Goal: Check status: Check status

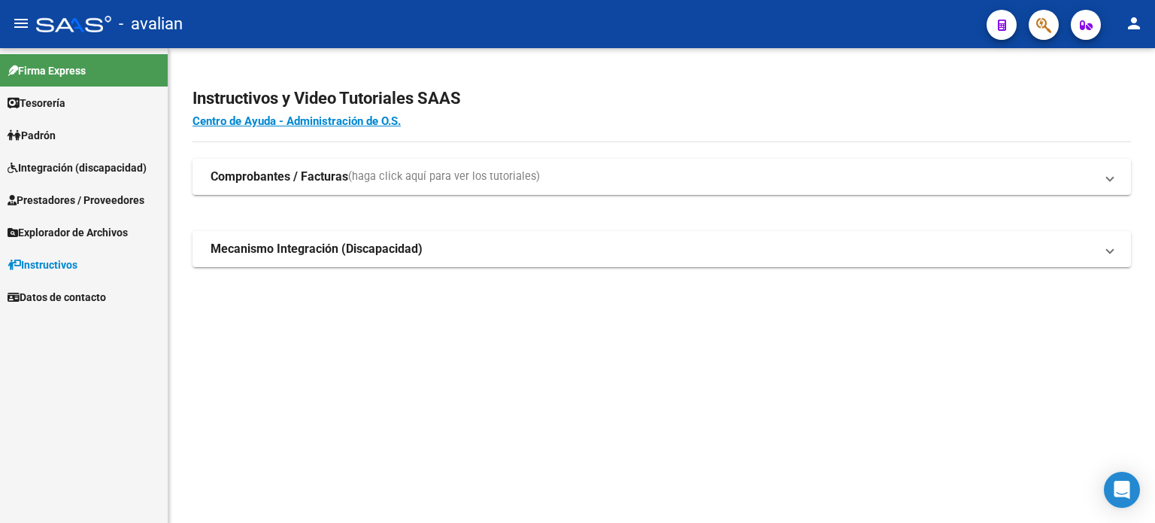
click at [66, 161] on span "Integración (discapacidad)" at bounding box center [77, 167] width 139 height 17
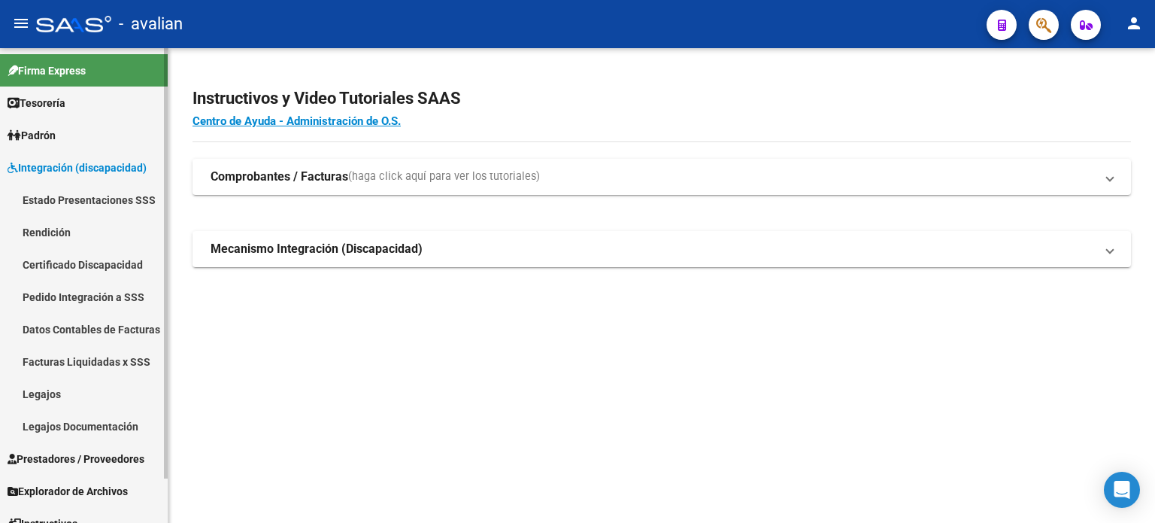
click at [51, 384] on link "Legajos" at bounding box center [84, 394] width 168 height 32
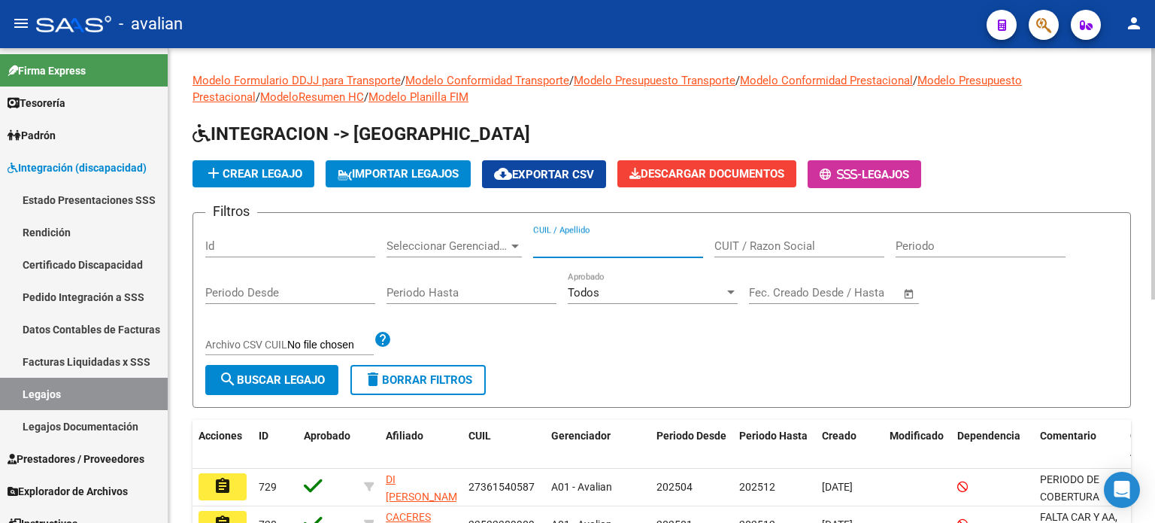
click at [622, 247] on input "CUIL / Apellido" at bounding box center [618, 246] width 170 height 14
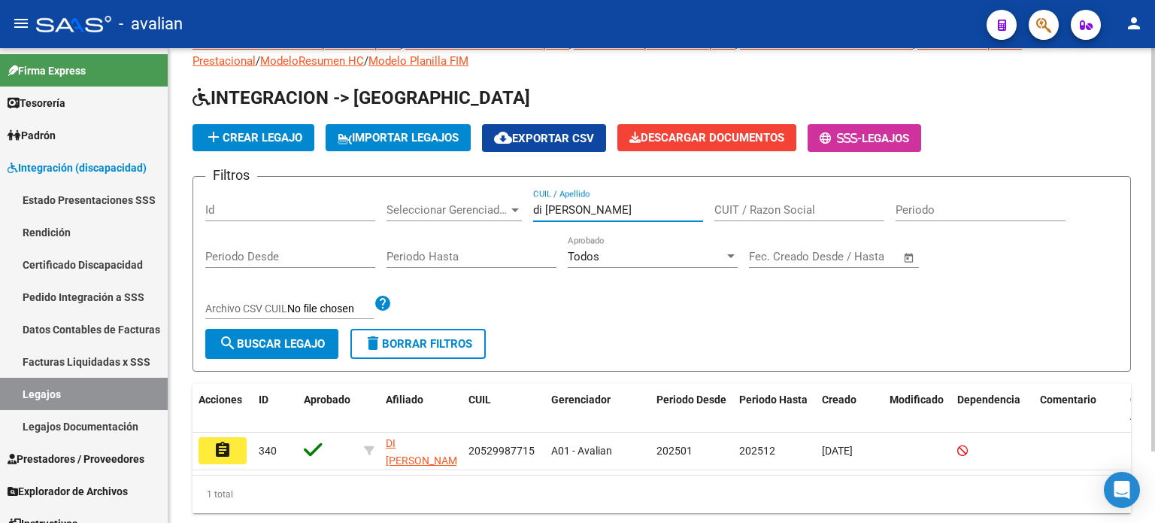
scroll to position [50, 0]
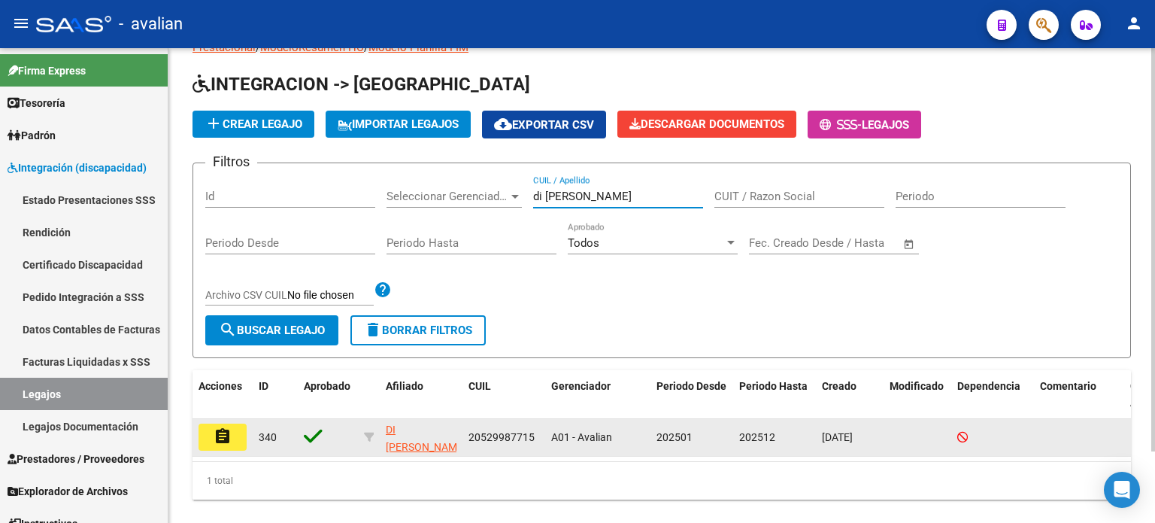
type input "di [PERSON_NAME]"
click at [217, 437] on mat-icon "assignment" at bounding box center [223, 436] width 18 height 18
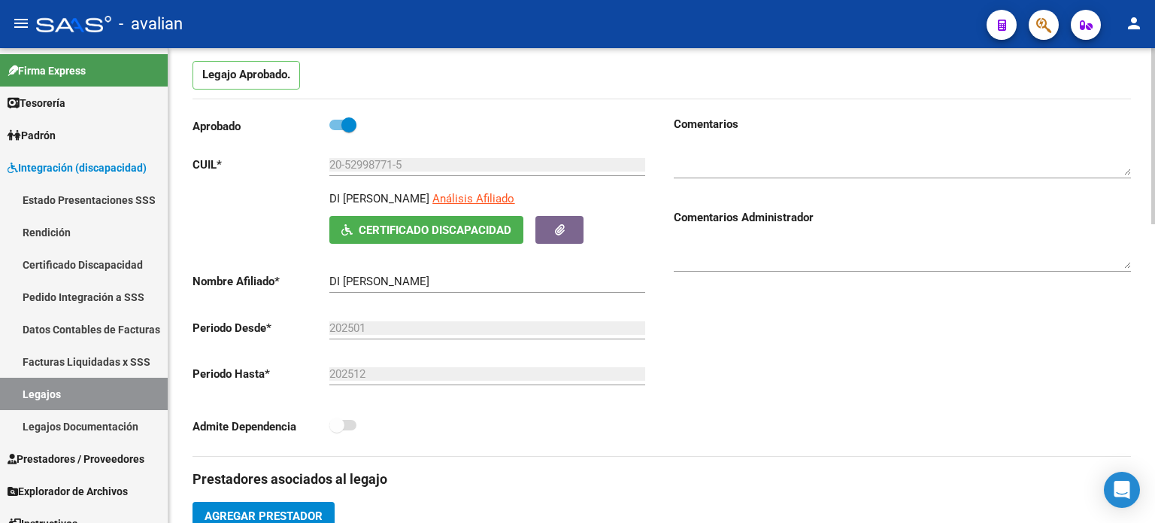
scroll to position [150, 0]
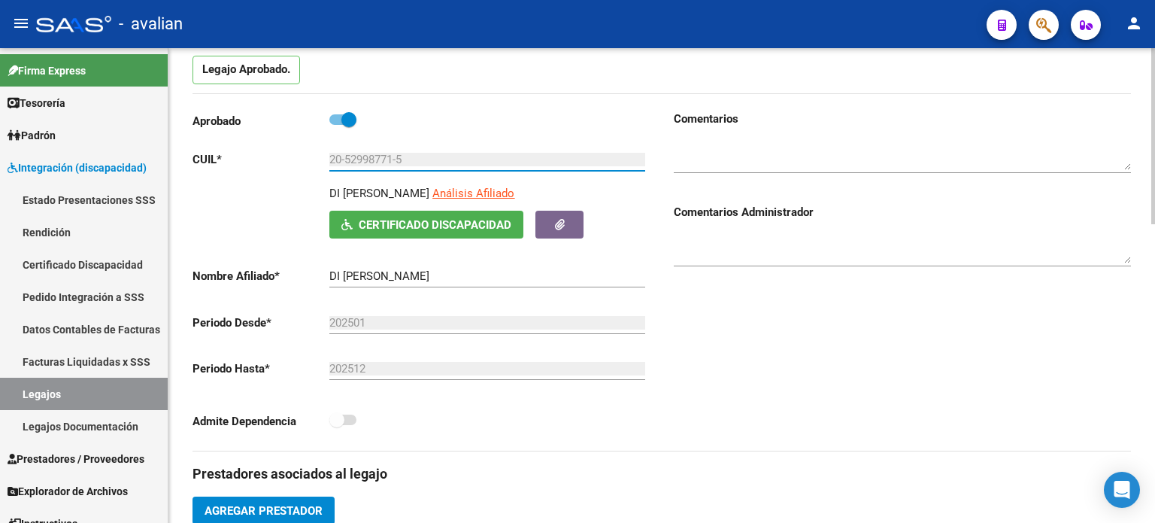
drag, startPoint x: 348, startPoint y: 157, endPoint x: 394, endPoint y: 156, distance: 45.9
click at [394, 156] on input "20-52998771-5" at bounding box center [487, 160] width 316 height 14
